Goal: Task Accomplishment & Management: Use online tool/utility

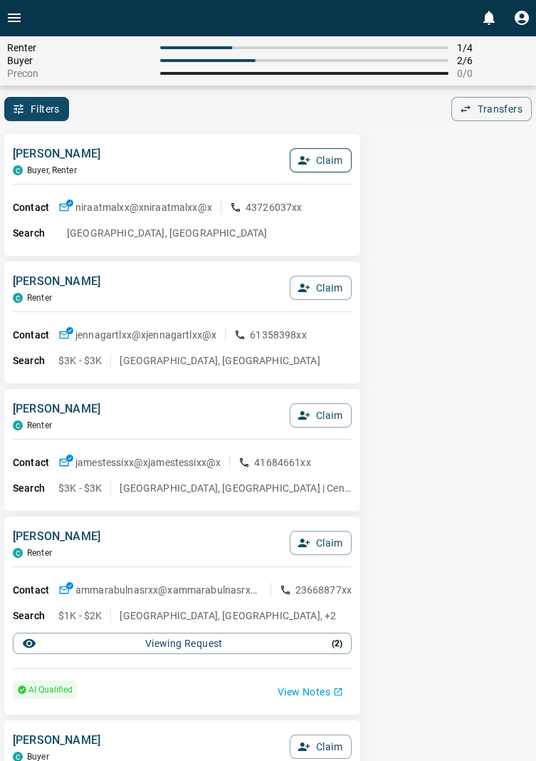
click at [327, 157] on button "Claim" at bounding box center [321, 160] width 62 height 24
click at [308, 160] on button "Confirm Claim" at bounding box center [301, 160] width 102 height 24
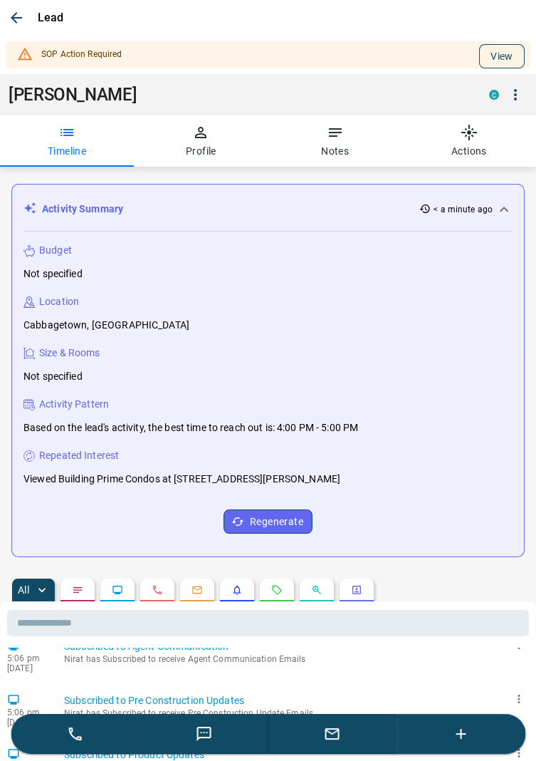
click at [513, 46] on button "View" at bounding box center [502, 56] width 46 height 24
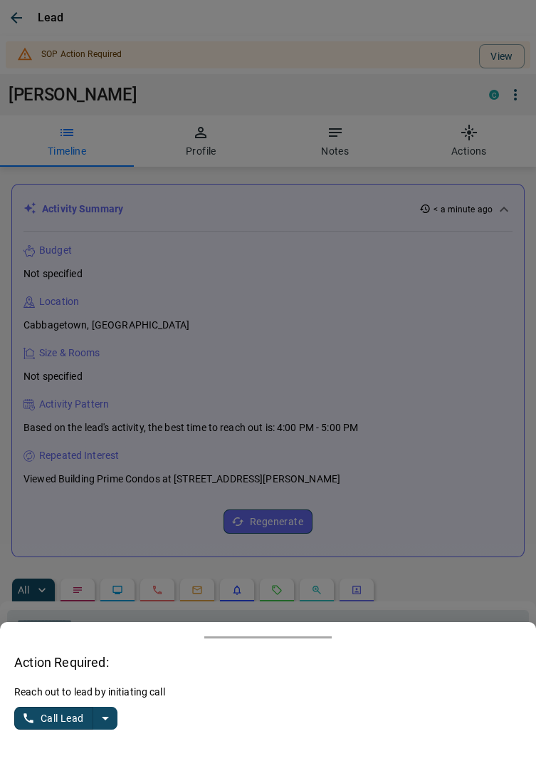
click at [115, 723] on button "split button" at bounding box center [105, 717] width 24 height 23
click at [72, 695] on li "Log Manual Call" at bounding box center [67, 689] width 87 height 21
click at [36, 714] on button "Log Manual Call" at bounding box center [61, 717] width 94 height 23
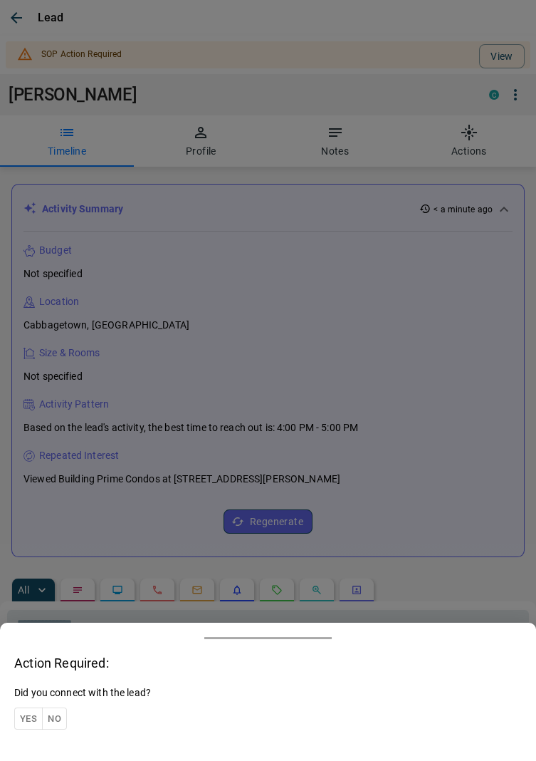
click at [28, 718] on button "Yes" at bounding box center [28, 718] width 28 height 22
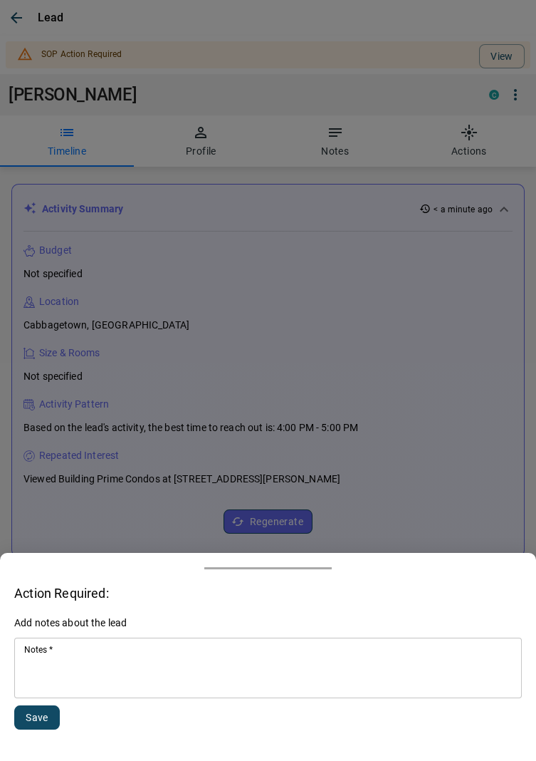
click at [142, 669] on textarea "Notes   *" at bounding box center [268, 668] width 488 height 48
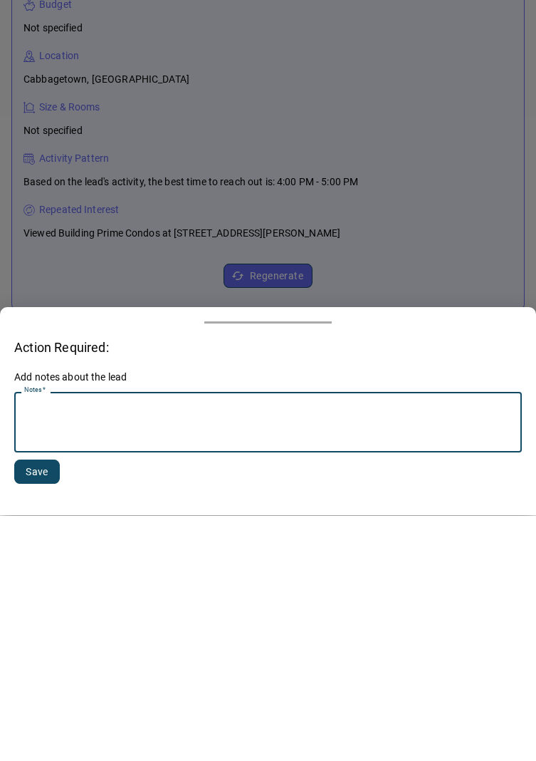
scroll to position [165, 0]
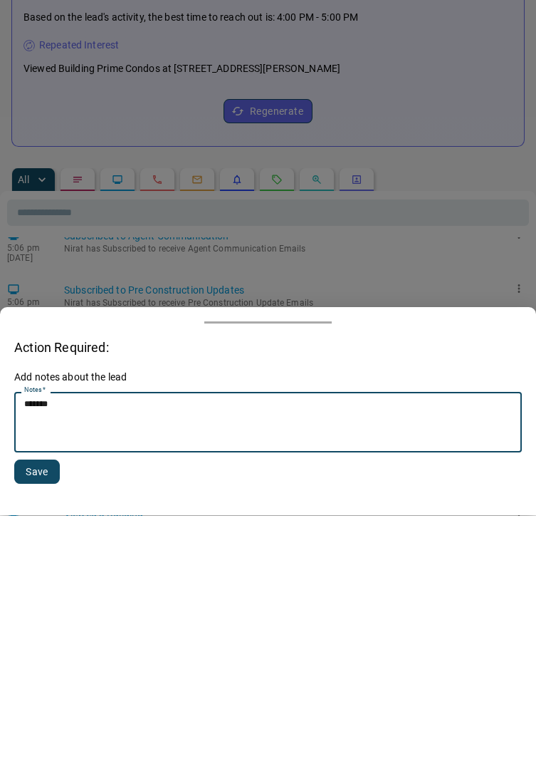
type textarea "******"
click at [35, 721] on button "Save" at bounding box center [37, 717] width 46 height 24
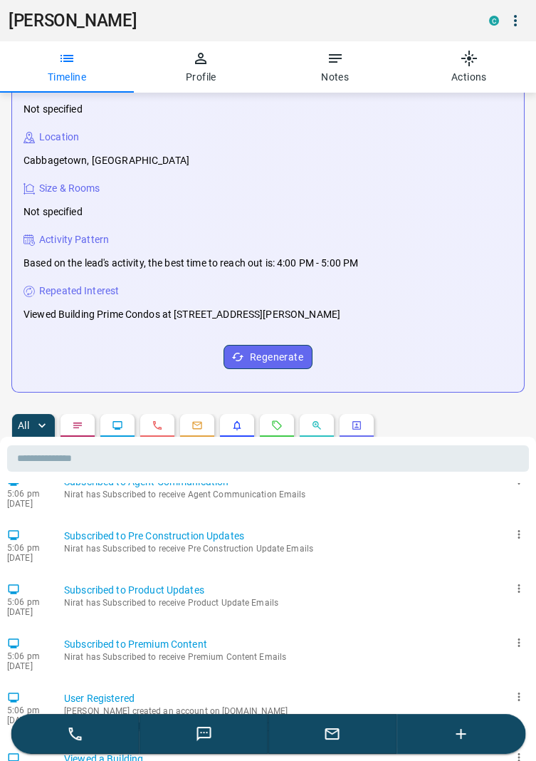
scroll to position [0, 0]
